Goal: Task Accomplishment & Management: Manage account settings

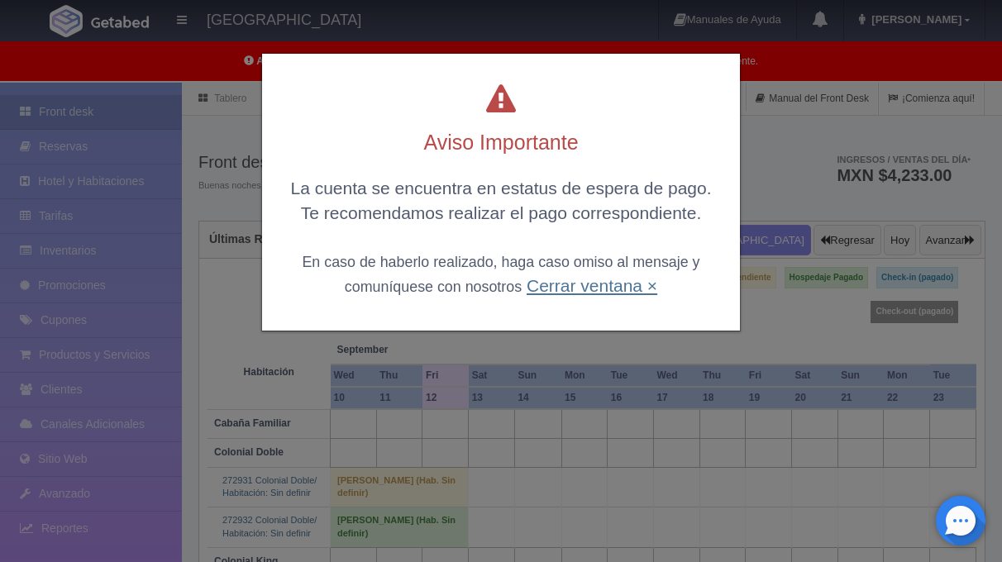
click at [640, 292] on link "Cerrar ventana ×" at bounding box center [592, 285] width 131 height 19
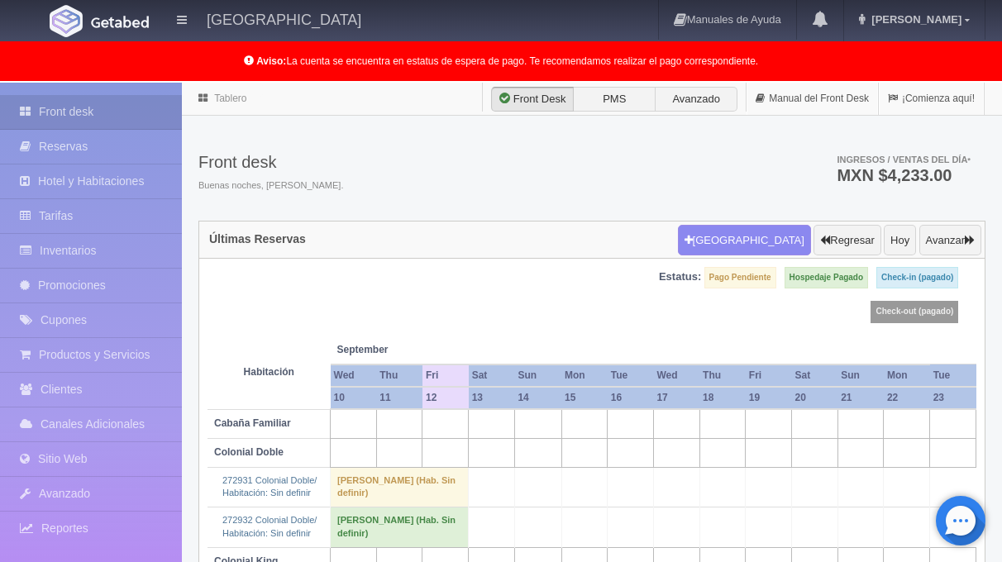
click at [419, 320] on div "Estatus: Pago Pendiente Hospedaje Pagado Check-in (pagado) Check-out (pagado)" at bounding box center [592, 301] width 769 height 69
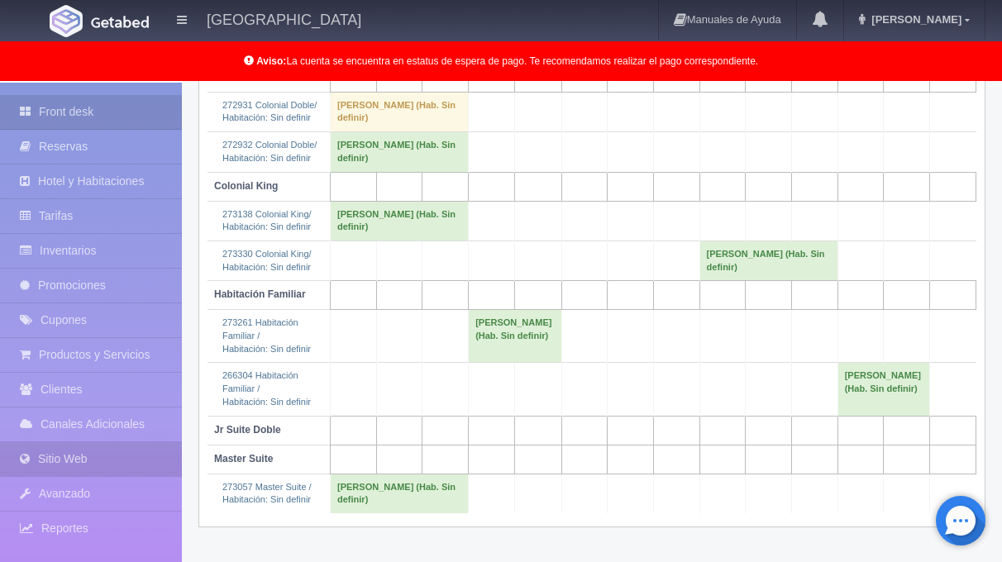
scroll to position [376, 0]
click at [80, 464] on link "Sitio Web" at bounding box center [91, 459] width 182 height 34
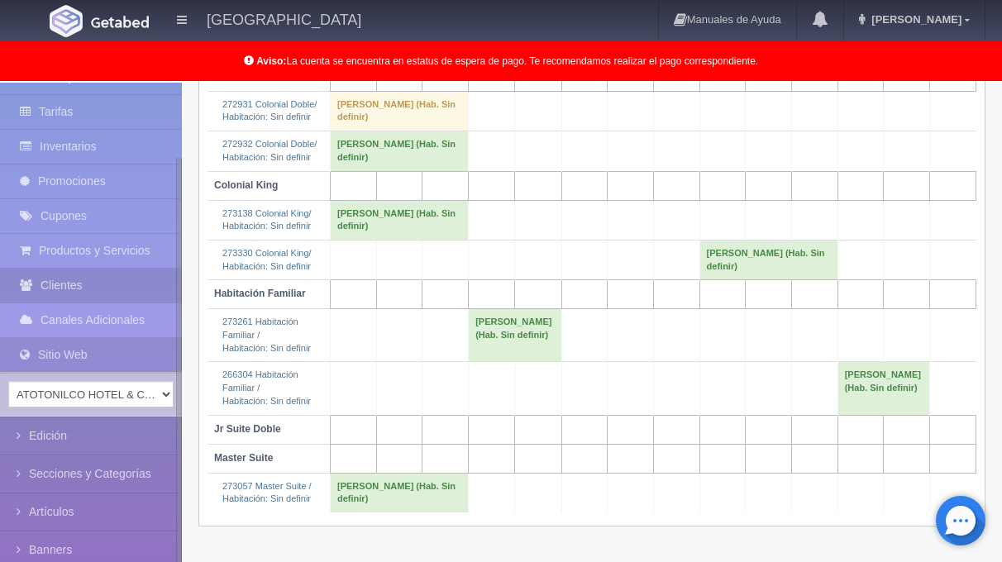
scroll to position [153, 0]
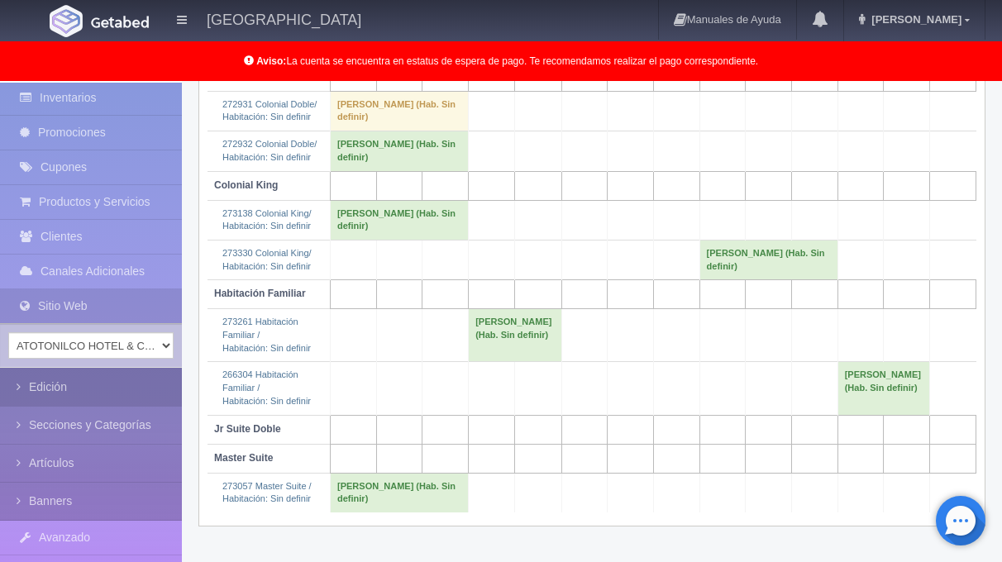
click at [94, 388] on link "Edición" at bounding box center [91, 387] width 182 height 37
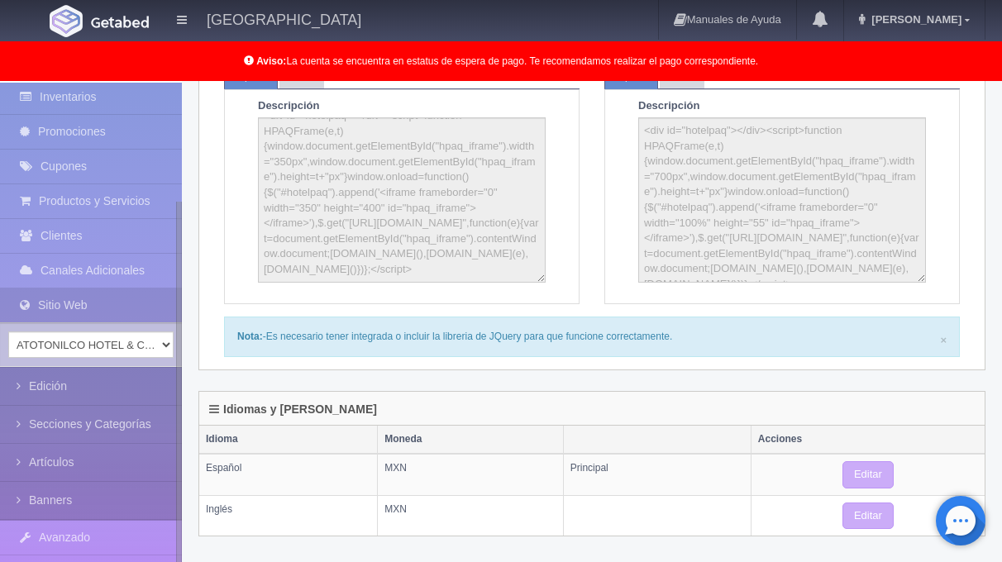
scroll to position [151, 0]
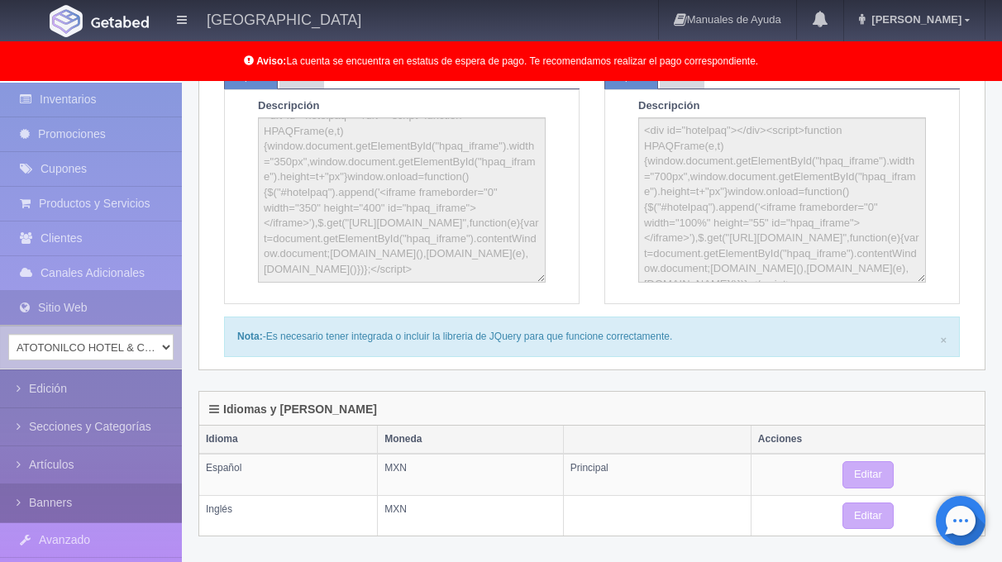
click at [79, 499] on link "Banners" at bounding box center [91, 503] width 182 height 37
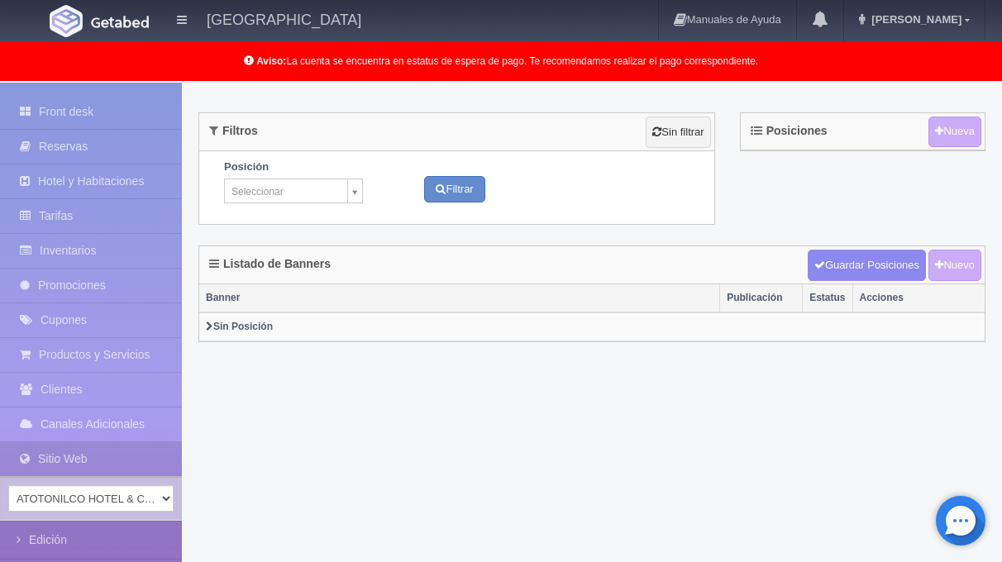
scroll to position [80, 0]
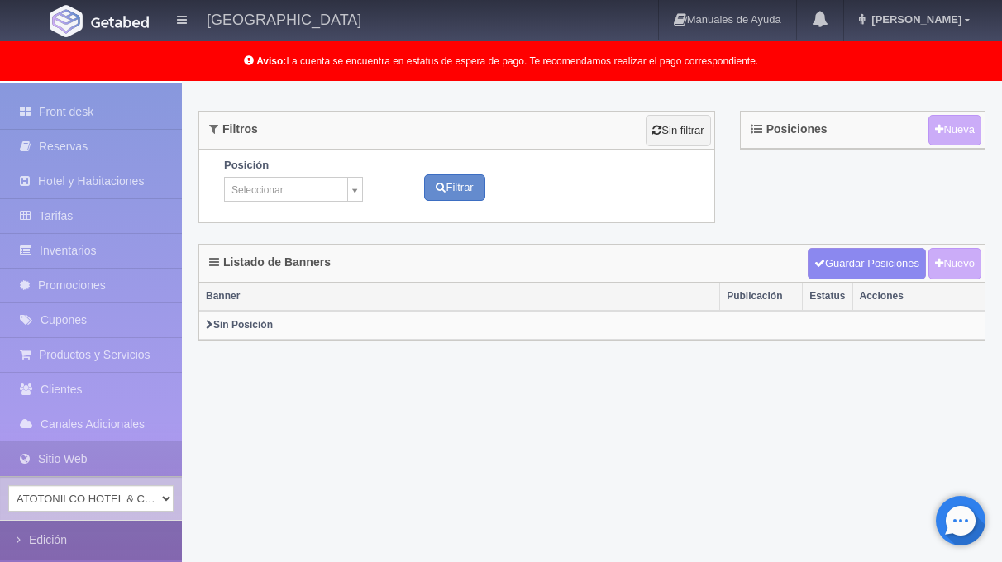
click at [74, 538] on link "Edición" at bounding box center [91, 540] width 182 height 37
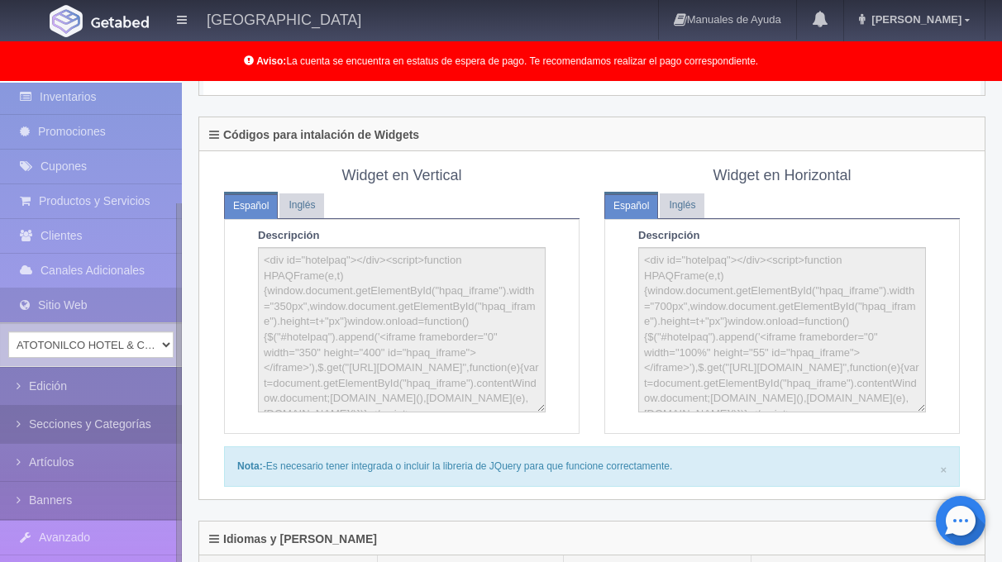
scroll to position [962, 0]
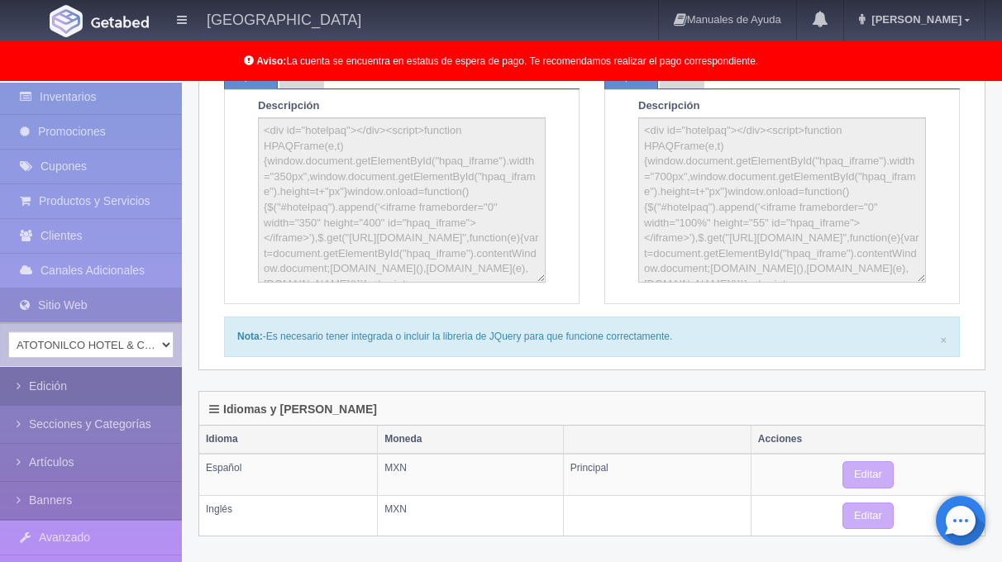
click at [89, 384] on link "Edición" at bounding box center [91, 386] width 182 height 37
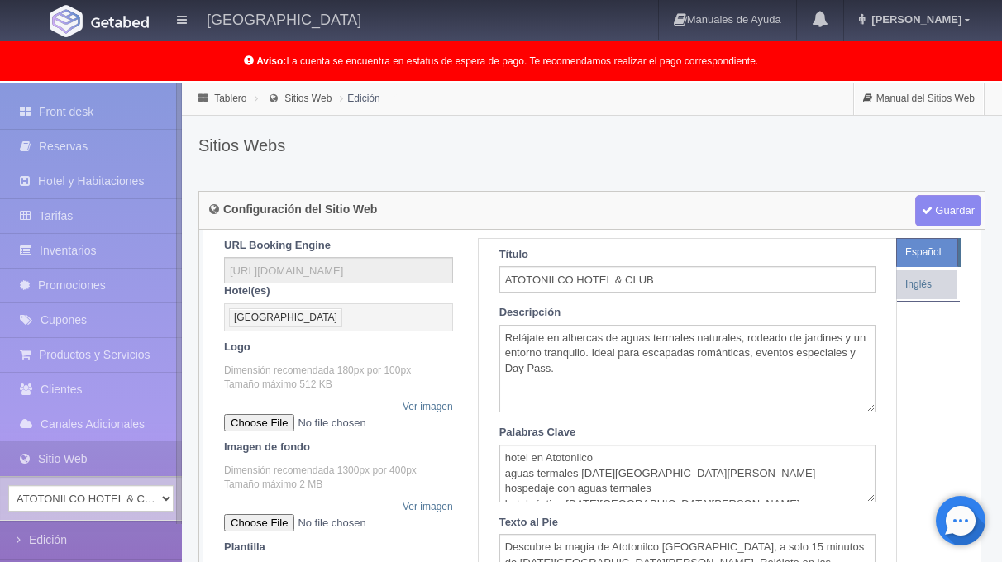
click at [377, 98] on li "Edición" at bounding box center [360, 98] width 48 height 16
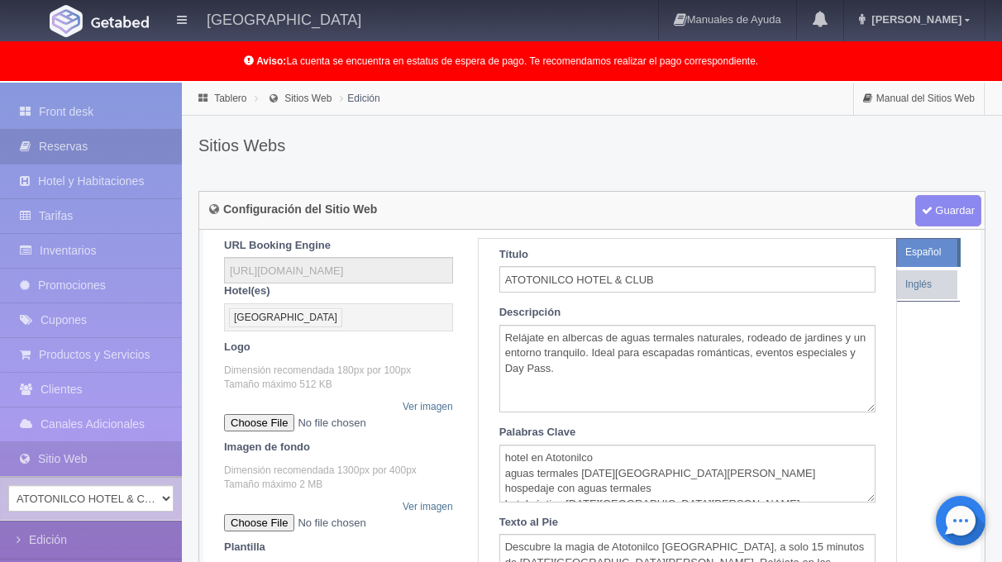
click at [81, 151] on link "Reservas" at bounding box center [91, 147] width 182 height 34
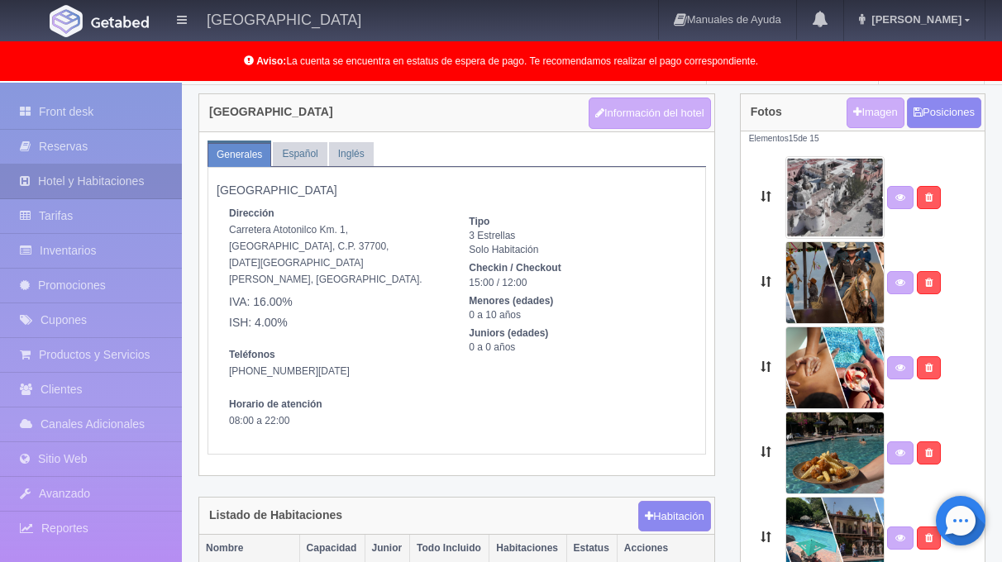
scroll to position [31, 0]
click at [290, 408] on address "Teléfonos [PHONE_NUMBER][DATE] Horario de atención 08:00 a 22:00" at bounding box center [336, 387] width 215 height 83
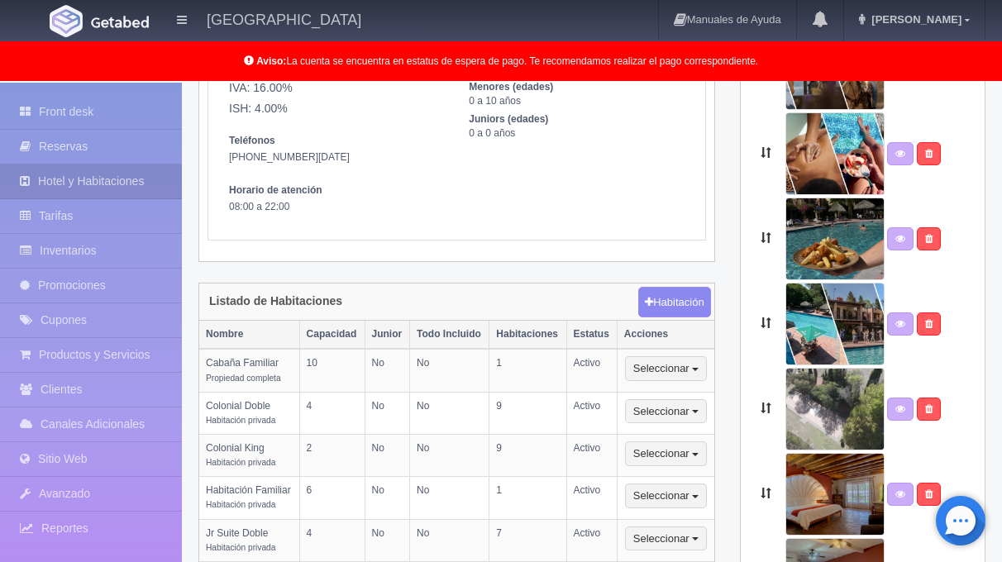
scroll to position [248, 0]
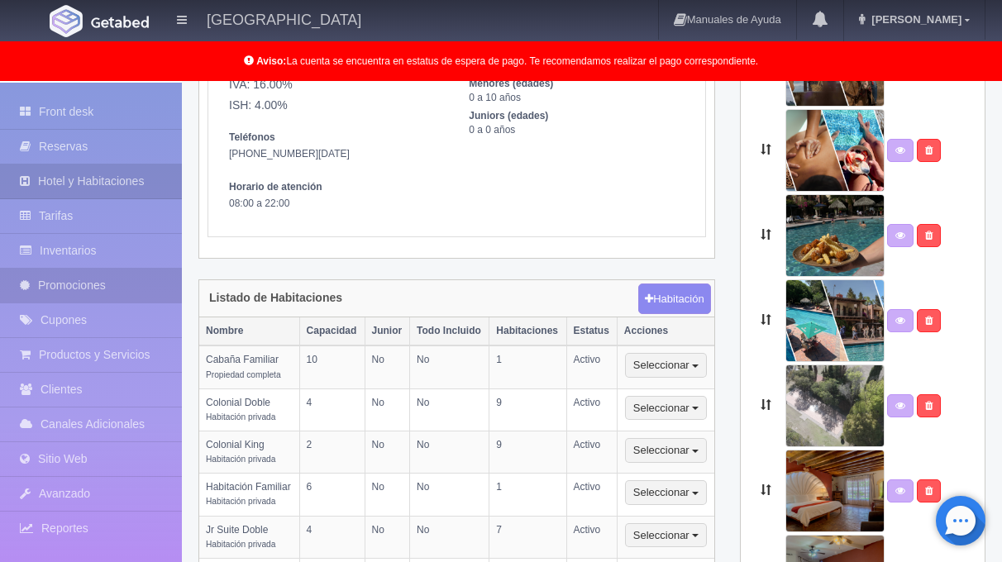
click at [87, 278] on link "Promociones" at bounding box center [91, 286] width 182 height 34
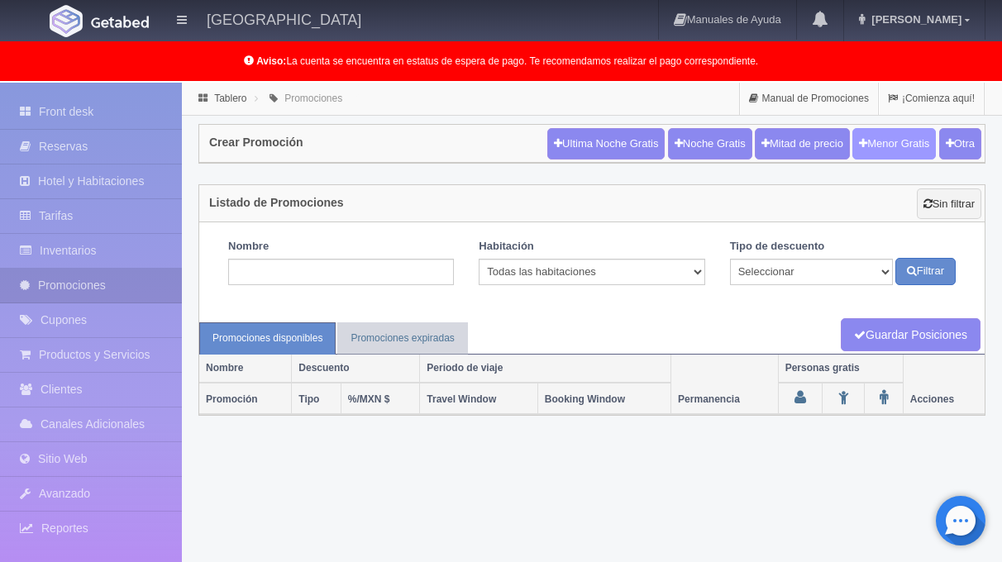
click at [906, 151] on button "Menor Gratis" at bounding box center [895, 143] width 84 height 31
checkbox input "true"
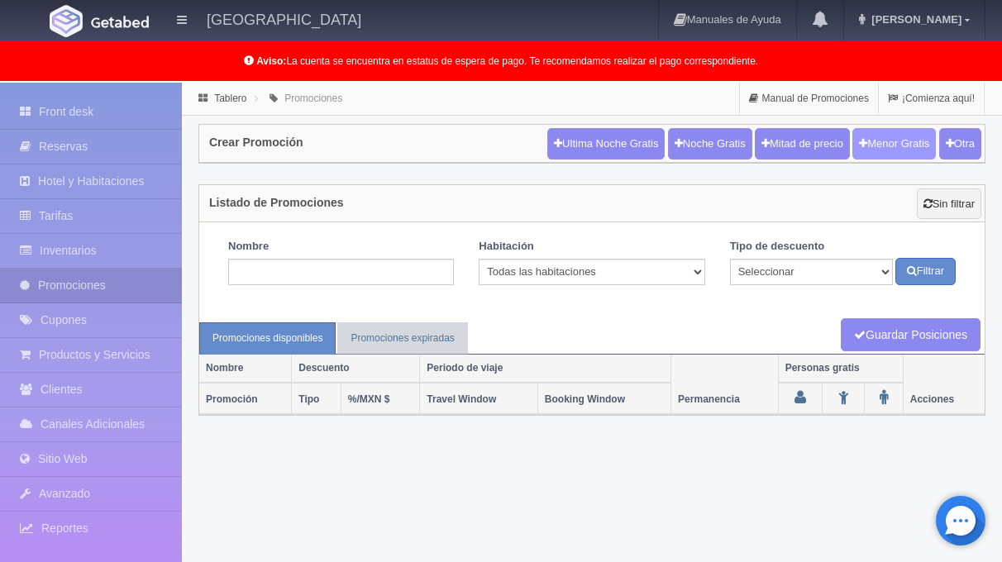
checkbox input "true"
select select "1"
type input "20"
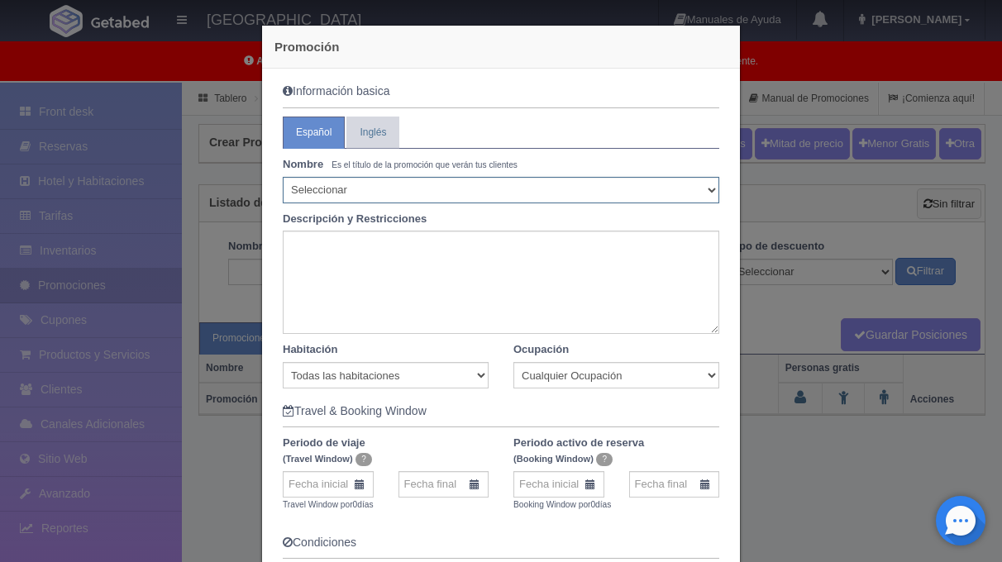
click at [351, 189] on select "Seleccionar 10% de descuento 15% de descuento 15% de descuento y 2 menores grat…" at bounding box center [501, 190] width 437 height 26
select select "Puente de Septiembre"
click at [283, 177] on select "Seleccionar 10% de descuento 15% de descuento 15% de descuento y 2 menores grat…" at bounding box center [501, 190] width 437 height 26
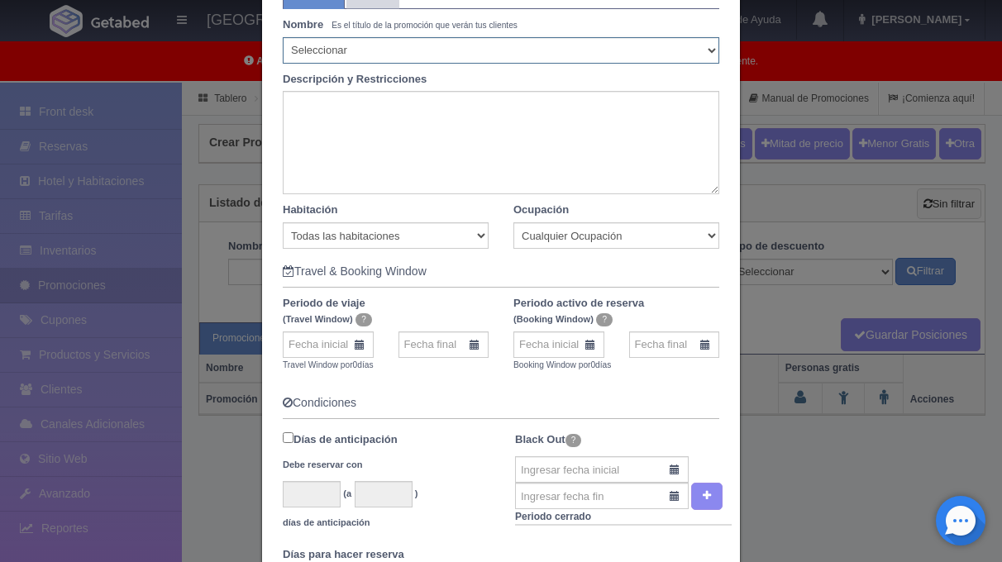
scroll to position [145, 0]
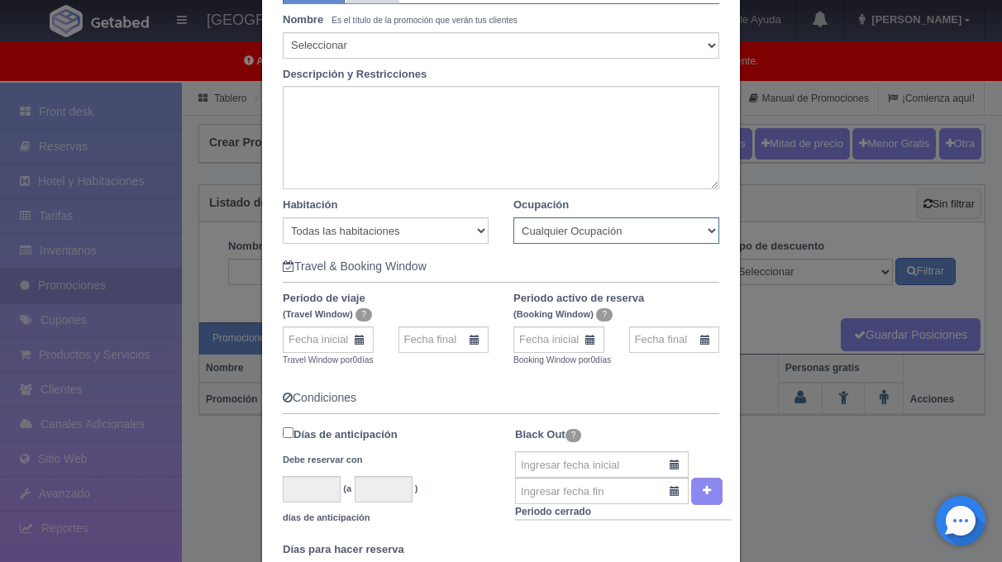
click at [538, 232] on select "Cualquier Ocupación" at bounding box center [617, 231] width 206 height 26
click at [514, 218] on select "Cualquier Ocupación" at bounding box center [617, 231] width 206 height 26
click at [719, 231] on select "Cualquier Ocupación" at bounding box center [617, 231] width 206 height 26
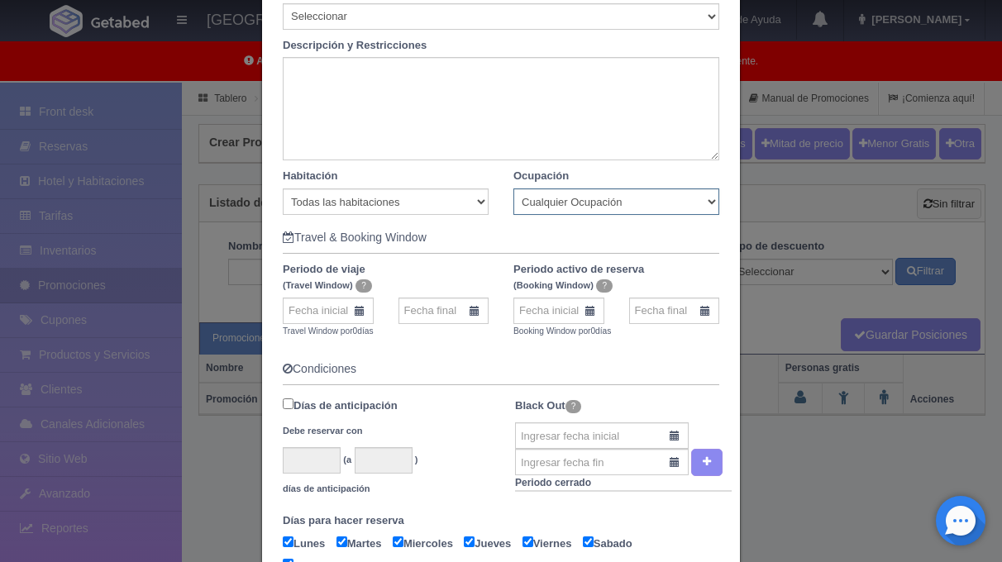
scroll to position [184, 0]
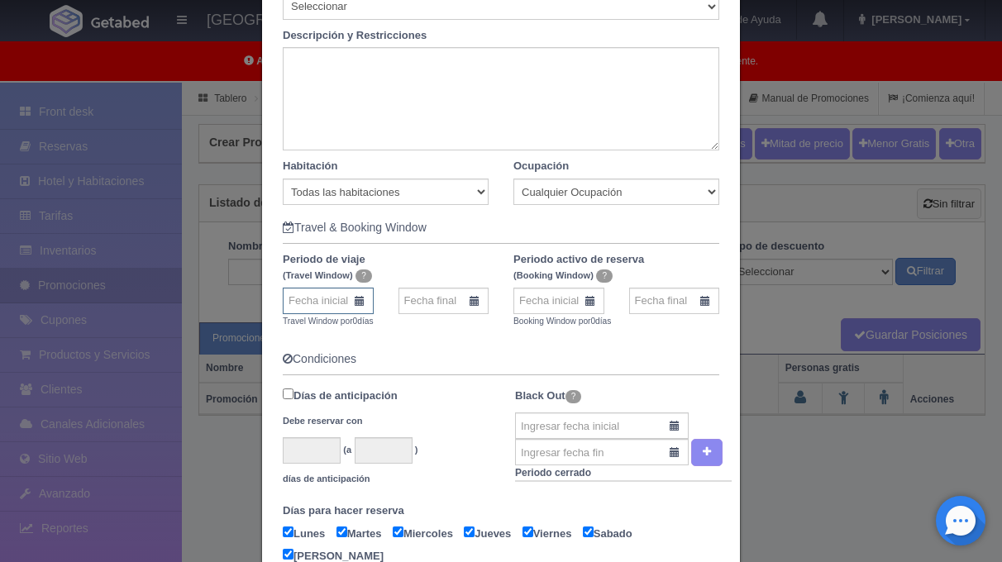
click at [318, 300] on input "text" at bounding box center [328, 301] width 91 height 26
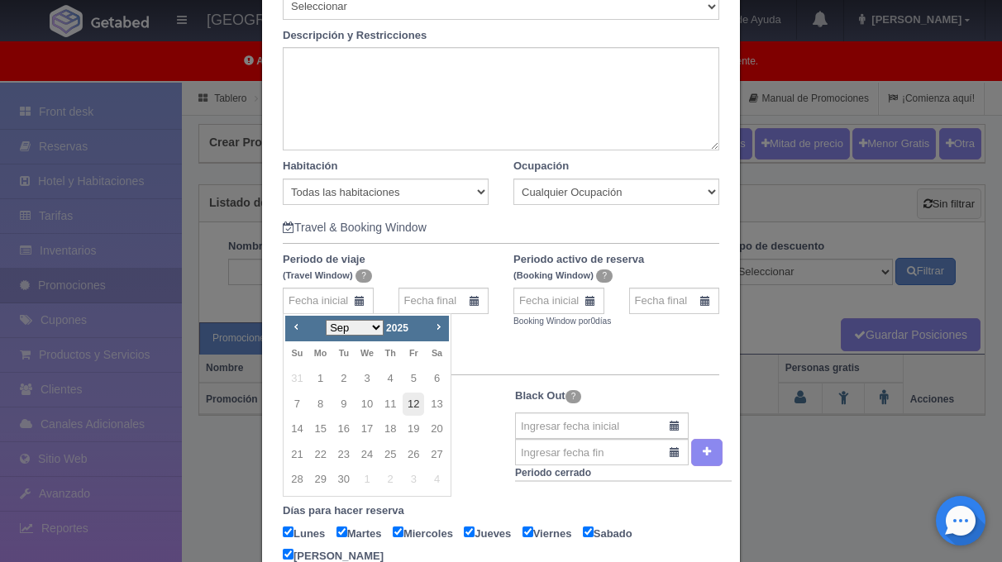
click at [415, 405] on link "12" at bounding box center [414, 405] width 22 height 24
type input "12-09-2025"
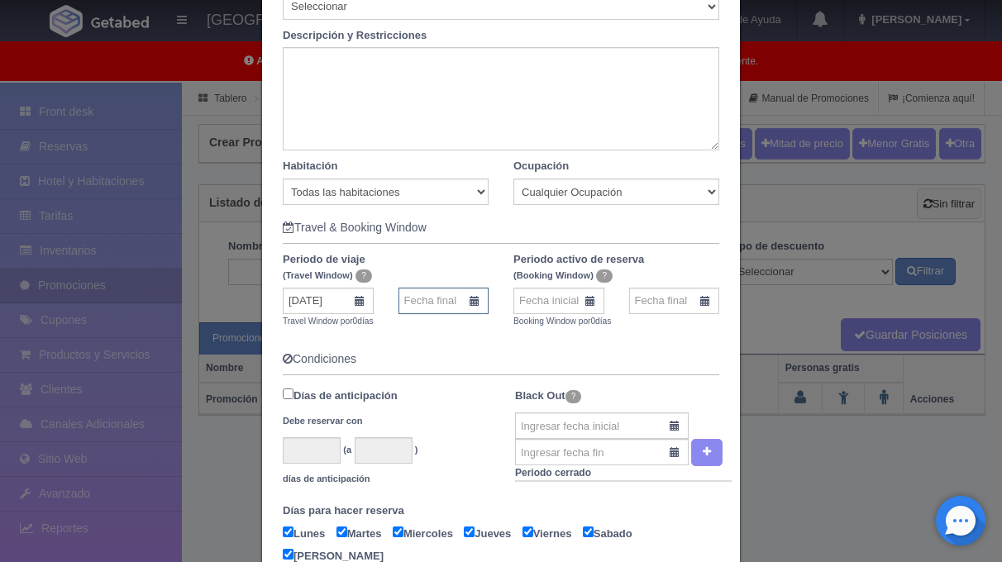
click at [422, 300] on input "text" at bounding box center [444, 301] width 91 height 26
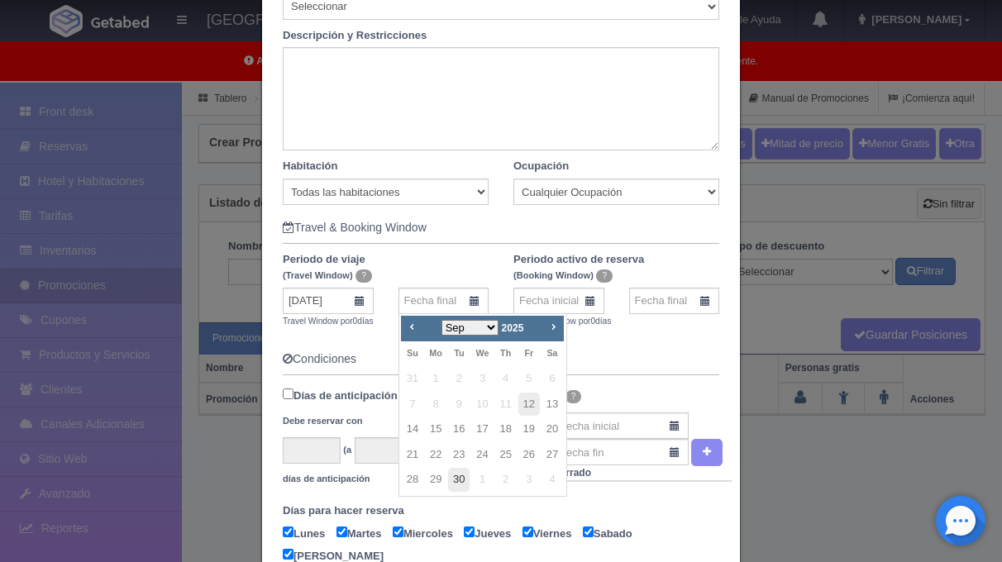
click at [465, 482] on link "30" at bounding box center [459, 480] width 22 height 24
type input "30-09-2025"
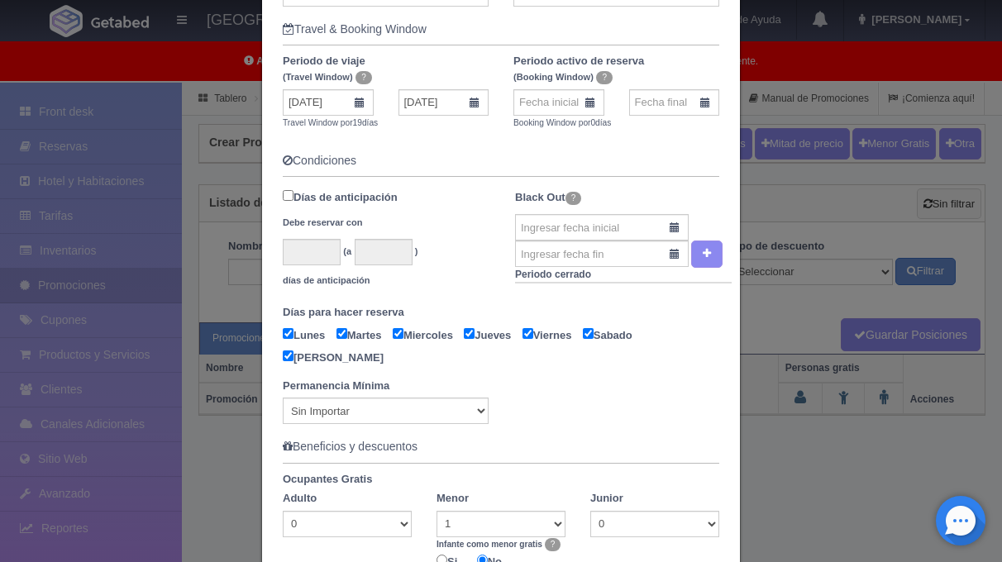
scroll to position [404, 0]
